Goal: Book appointment/travel/reservation

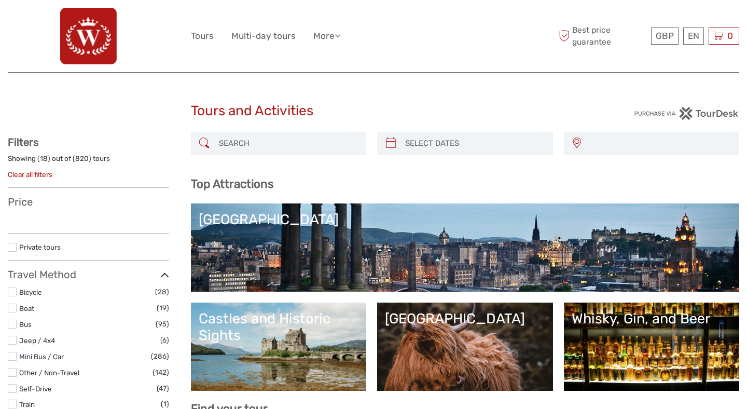
select select
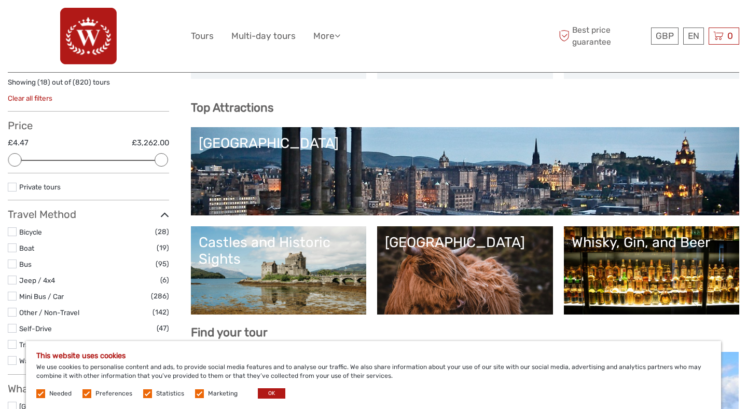
click at [418, 252] on link "Scottish Highlands" at bounding box center [465, 270] width 160 height 73
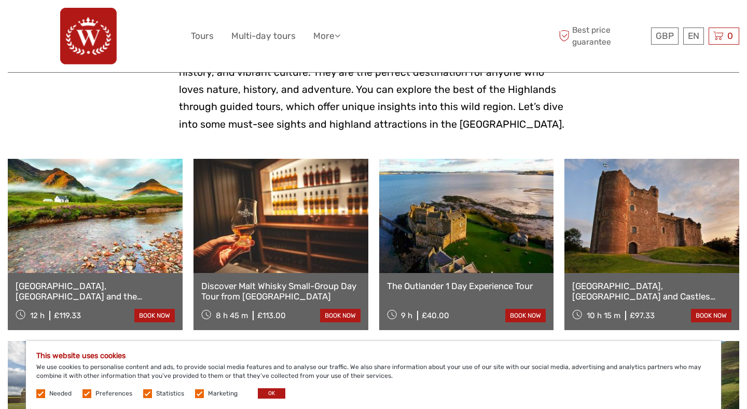
scroll to position [281, 0]
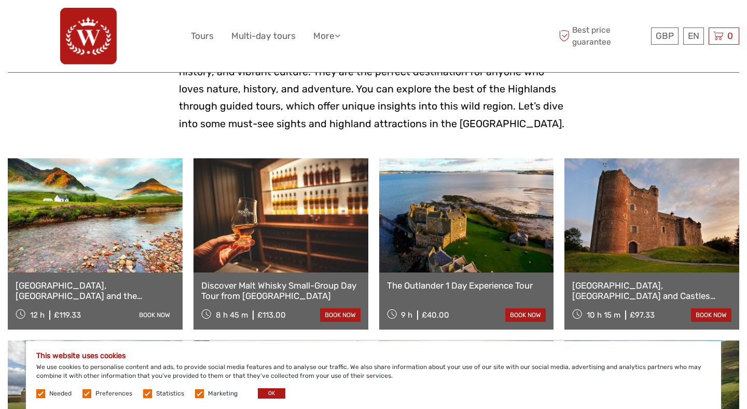
click at [151, 310] on link "book now" at bounding box center [154, 314] width 40 height 13
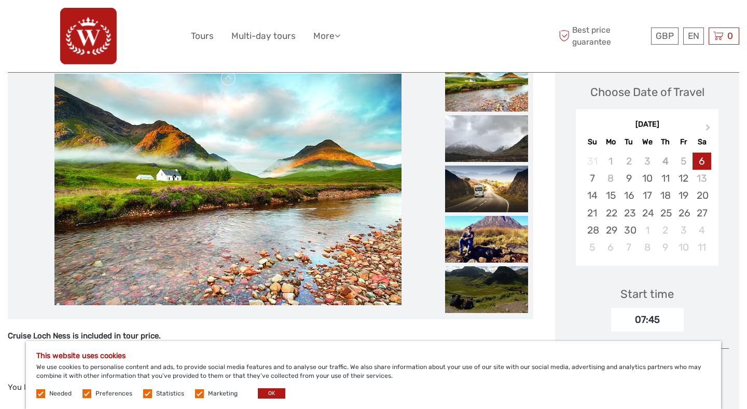
scroll to position [173, 0]
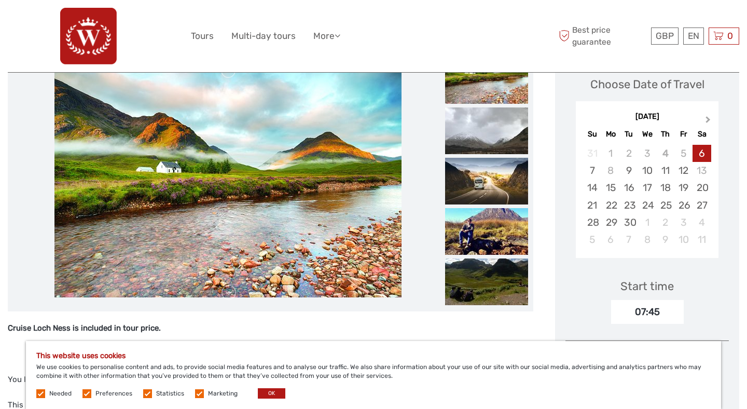
click at [702, 118] on button "Next Month" at bounding box center [709, 122] width 17 height 17
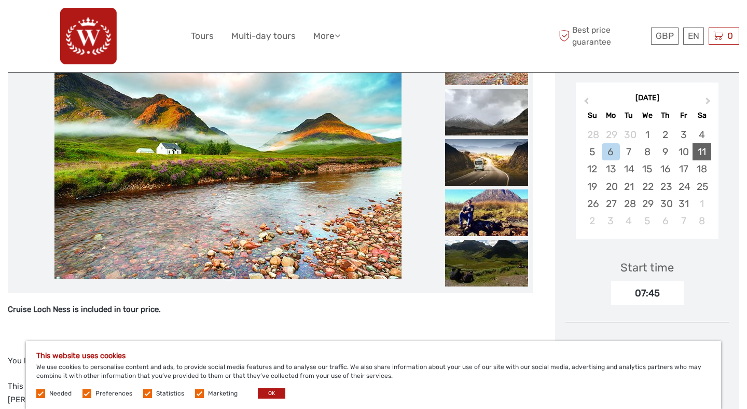
scroll to position [179, 0]
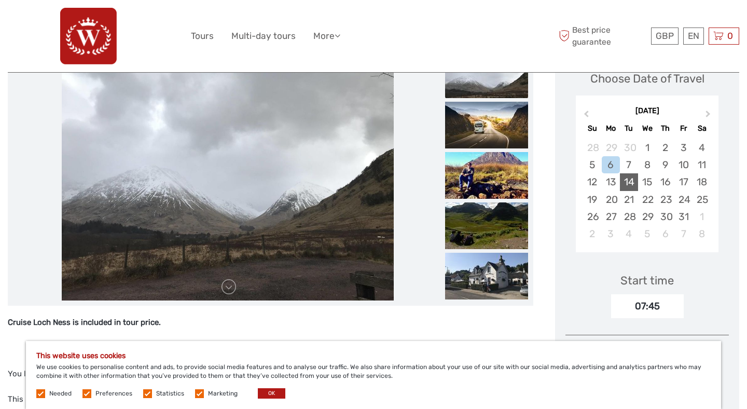
click at [630, 183] on div "14" at bounding box center [629, 181] width 18 height 17
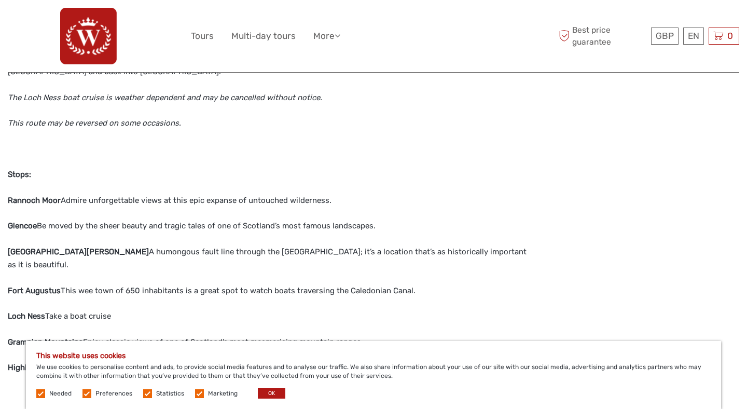
scroll to position [0, 0]
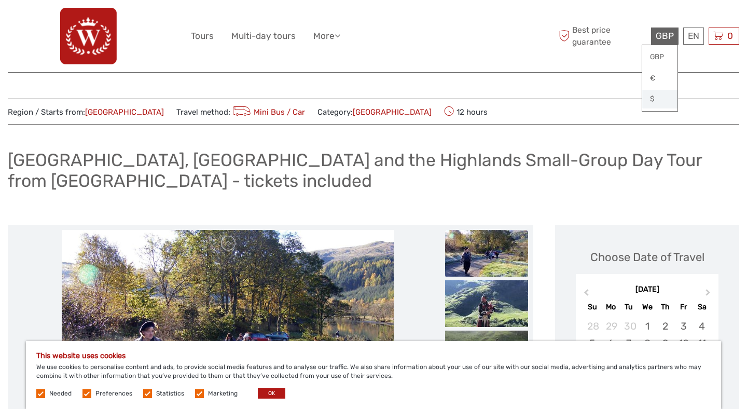
click at [653, 101] on link "$" at bounding box center [660, 99] width 35 height 19
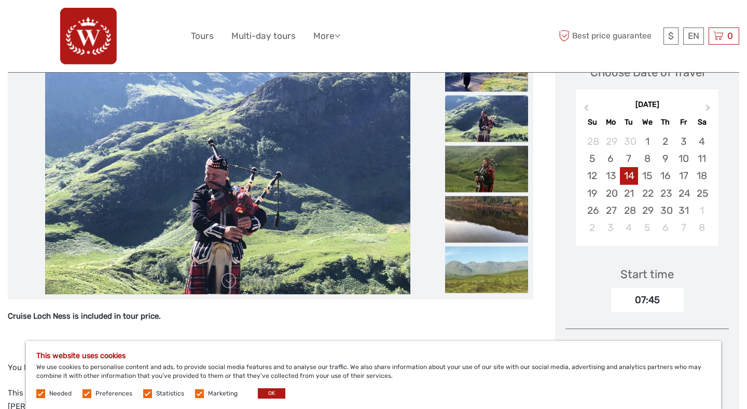
scroll to position [188, 0]
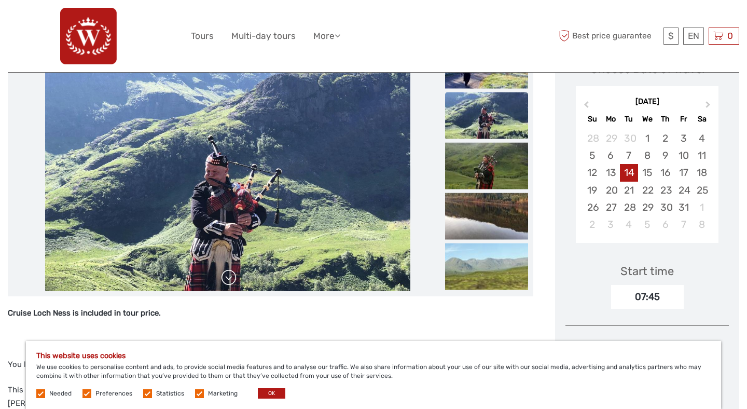
click at [234, 282] on link at bounding box center [229, 277] width 17 height 17
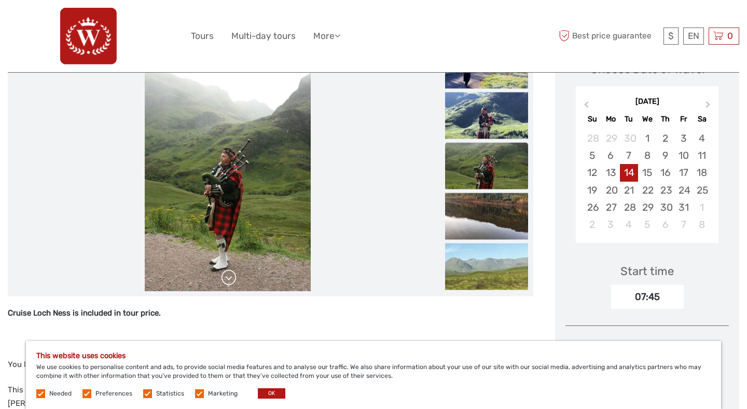
click at [234, 282] on link at bounding box center [229, 277] width 17 height 17
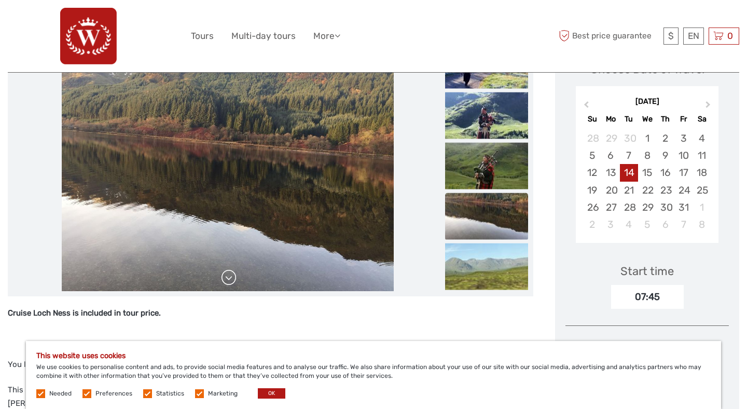
click at [231, 281] on link at bounding box center [229, 277] width 17 height 17
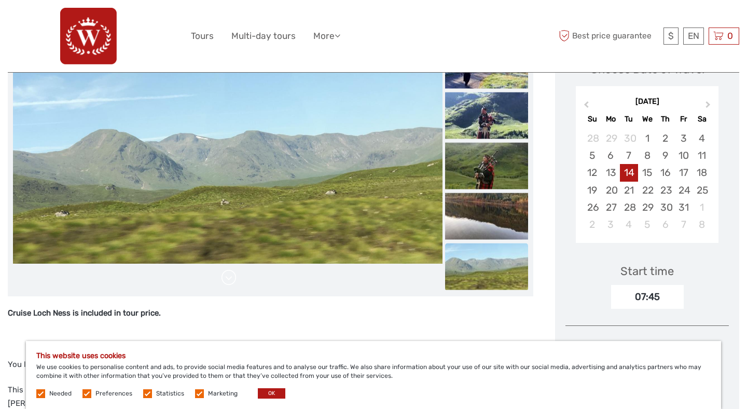
click at [231, 281] on link at bounding box center [229, 277] width 17 height 17
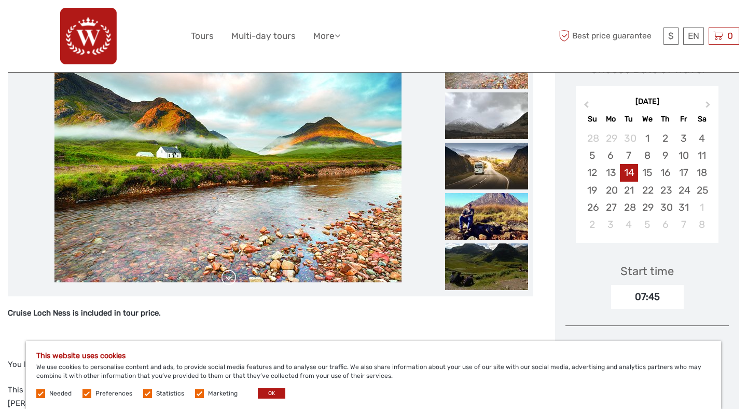
click at [231, 281] on link at bounding box center [229, 277] width 17 height 17
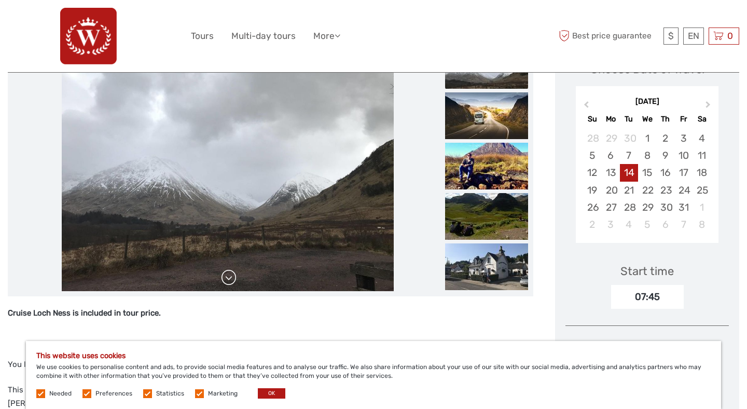
click at [231, 281] on link at bounding box center [229, 277] width 17 height 17
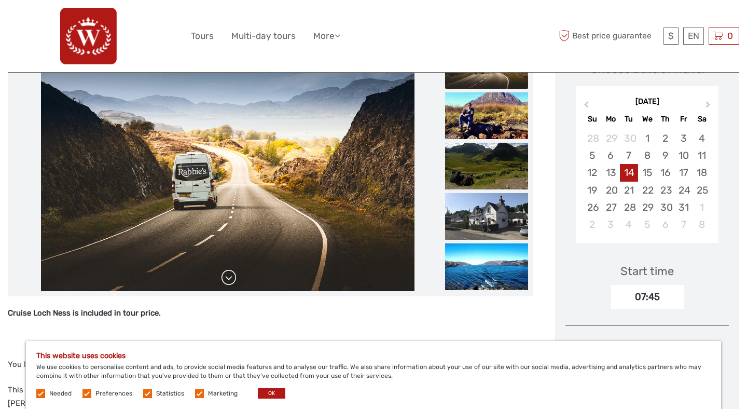
click at [231, 281] on link at bounding box center [229, 277] width 17 height 17
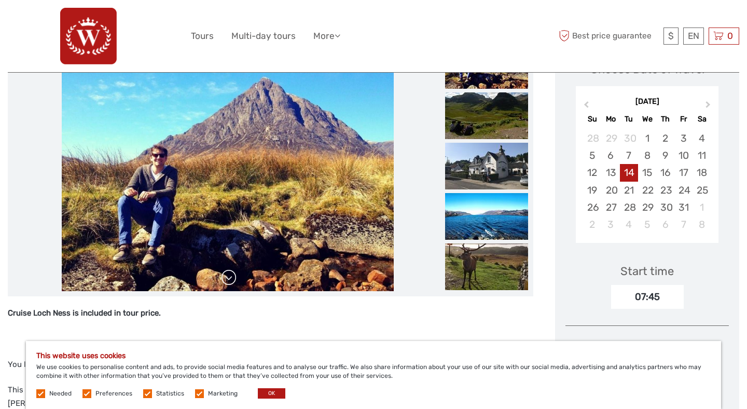
click at [231, 281] on link at bounding box center [229, 277] width 17 height 17
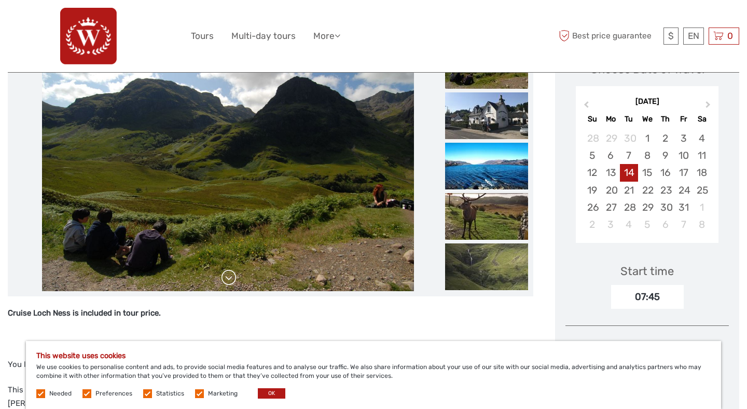
click at [231, 281] on link at bounding box center [229, 277] width 17 height 17
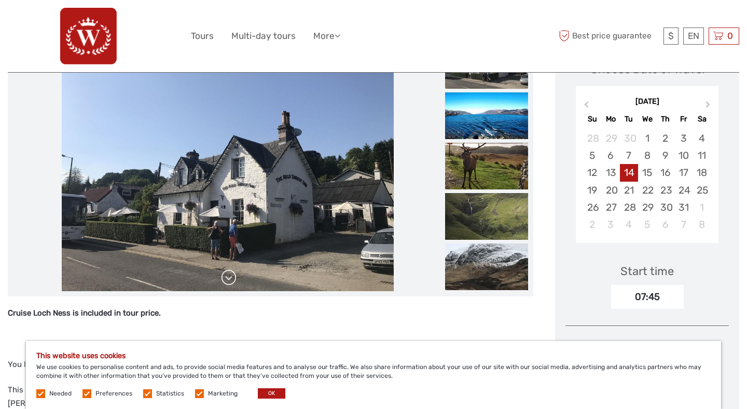
click at [231, 281] on link at bounding box center [229, 277] width 17 height 17
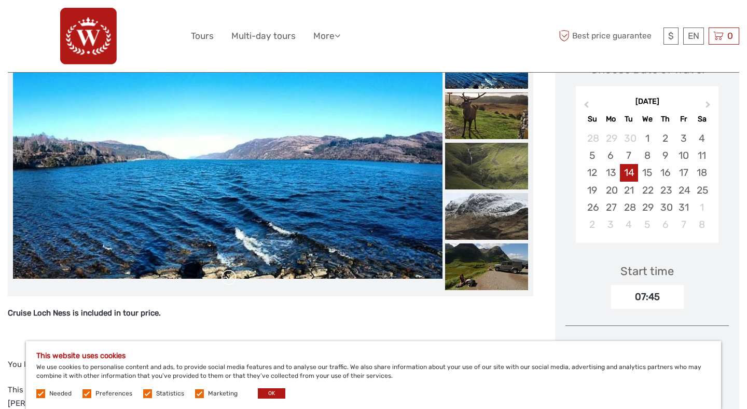
click at [231, 281] on link at bounding box center [229, 277] width 17 height 17
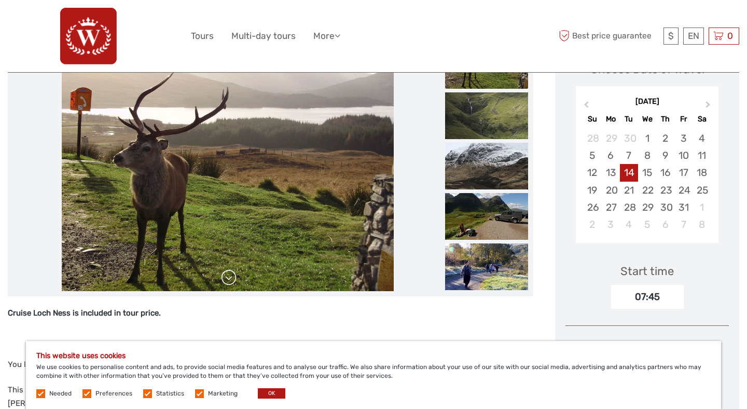
click at [231, 281] on link at bounding box center [229, 277] width 17 height 17
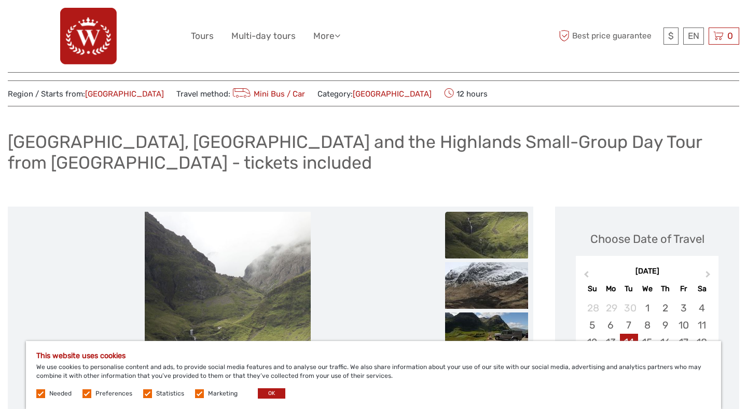
scroll to position [0, 0]
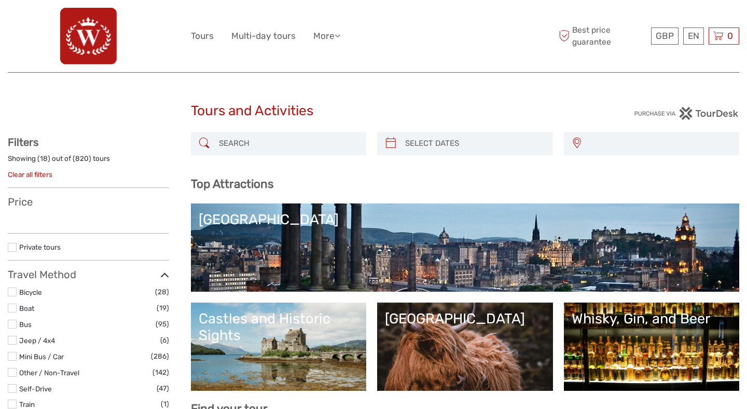
select select
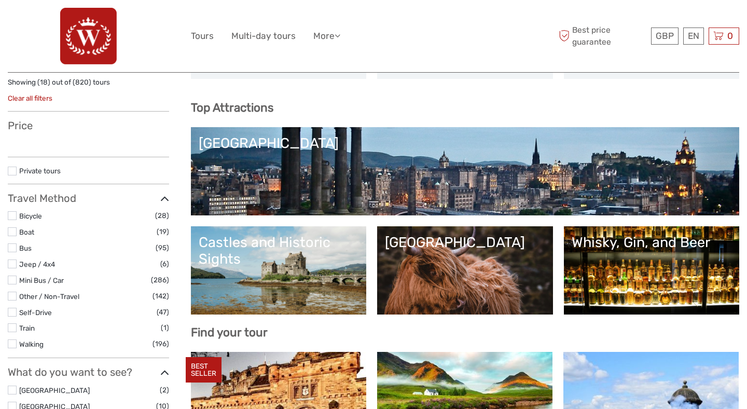
select select
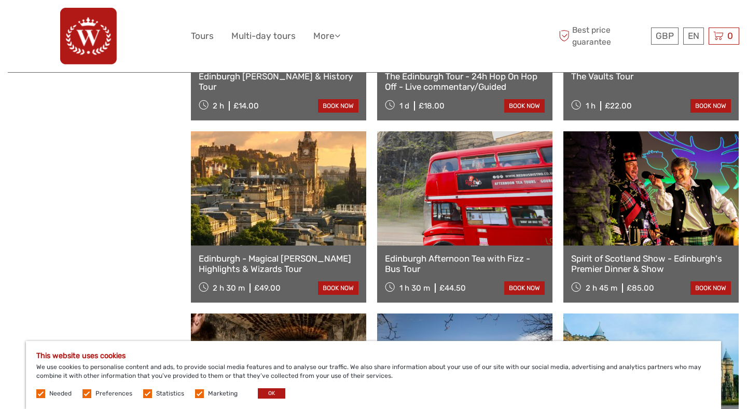
scroll to position [1092, 0]
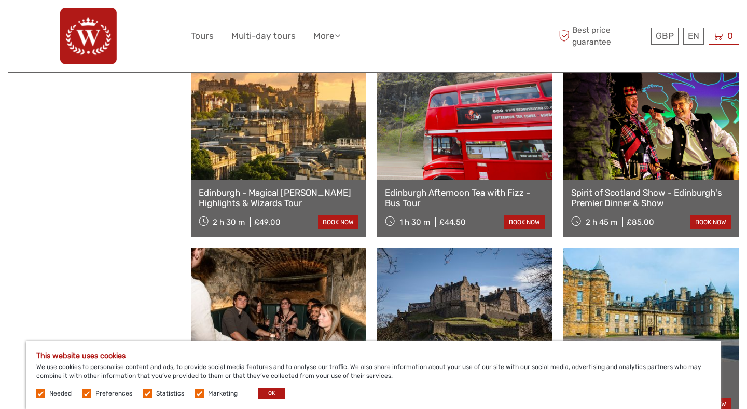
click at [309, 174] on link at bounding box center [278, 122] width 175 height 114
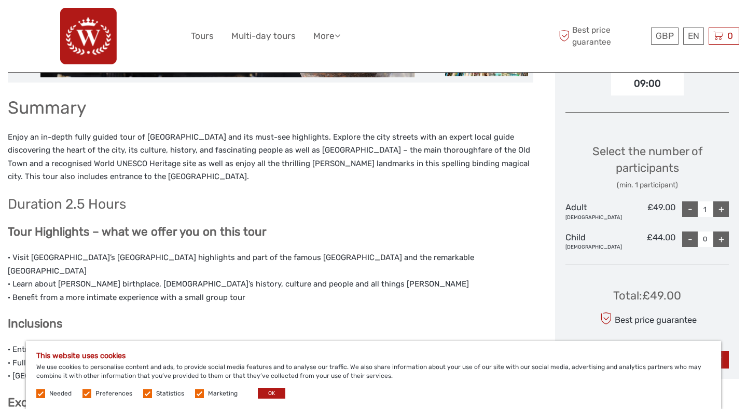
scroll to position [385, 0]
